Goal: Task Accomplishment & Management: Complete application form

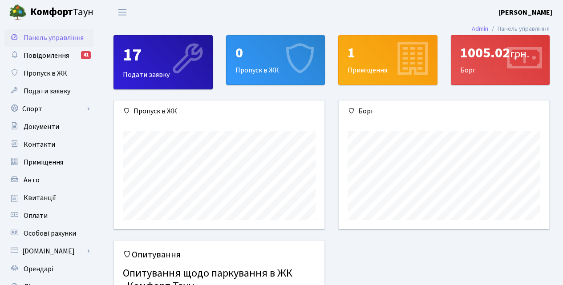
scroll to position [129, 211]
click at [280, 61] on icon at bounding box center [299, 60] width 42 height 42
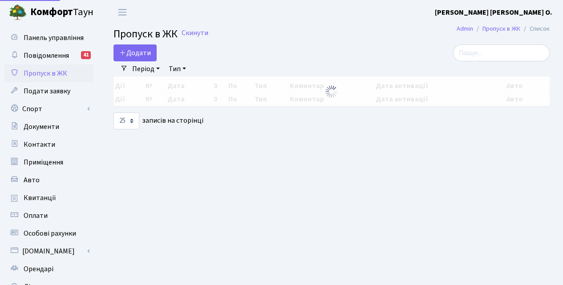
select select "25"
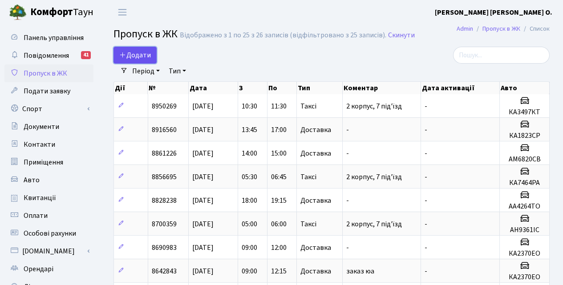
click at [135, 54] on span "Додати" at bounding box center [135, 55] width 32 height 10
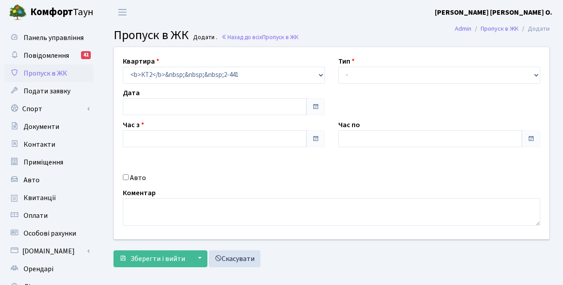
type input "[DATE]"
type input "11:15"
type input "12:30"
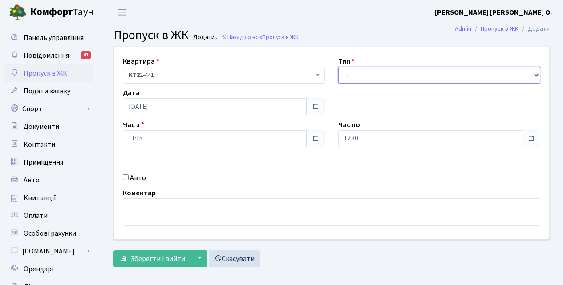
click at [424, 75] on select "- Доставка Таксі Гості Сервіс" at bounding box center [439, 75] width 202 height 17
select select "1"
click at [338, 67] on select "- Доставка Таксі Гості Сервіс" at bounding box center [439, 75] width 202 height 17
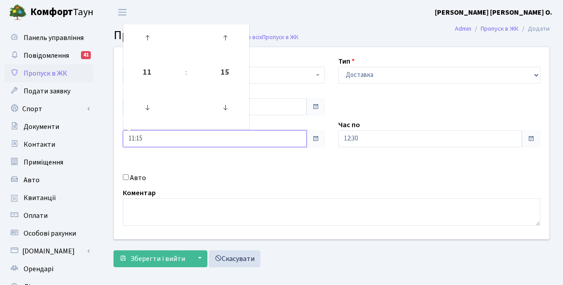
click at [152, 138] on input "11:15" at bounding box center [215, 138] width 184 height 17
click at [150, 40] on icon at bounding box center [147, 38] width 24 height 24
type input "12:15"
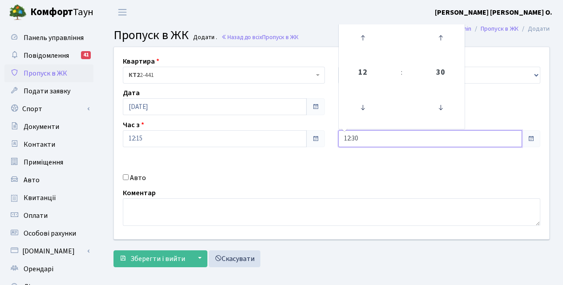
click at [449, 139] on input "12:30" at bounding box center [430, 138] width 184 height 17
click at [361, 39] on icon at bounding box center [363, 38] width 24 height 24
click at [361, 38] on icon at bounding box center [363, 38] width 24 height 24
type input "15:30"
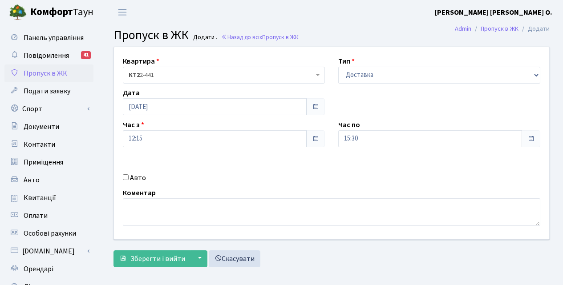
click at [126, 174] on input "Авто" at bounding box center [126, 177] width 6 height 6
checkbox input "true"
click at [158, 259] on span "Зберегти і вийти" at bounding box center [157, 259] width 55 height 10
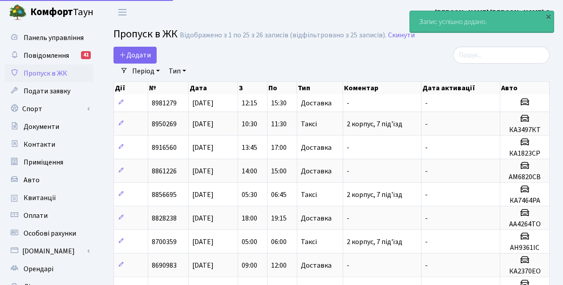
select select "25"
